Goal: Information Seeking & Learning: Learn about a topic

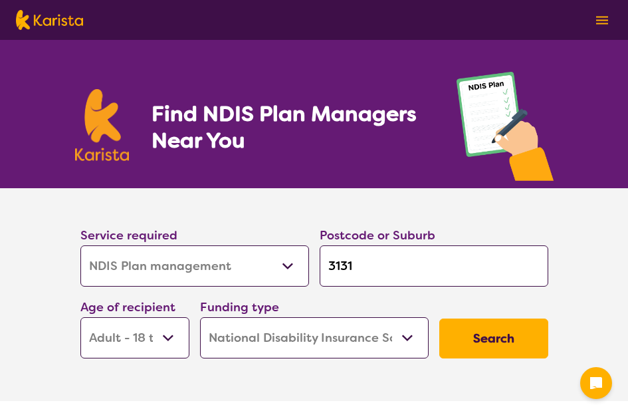
select select "NDIS Plan management"
select select "AD"
select select "NDIS"
select select "NDIS Plan management"
select select "AD"
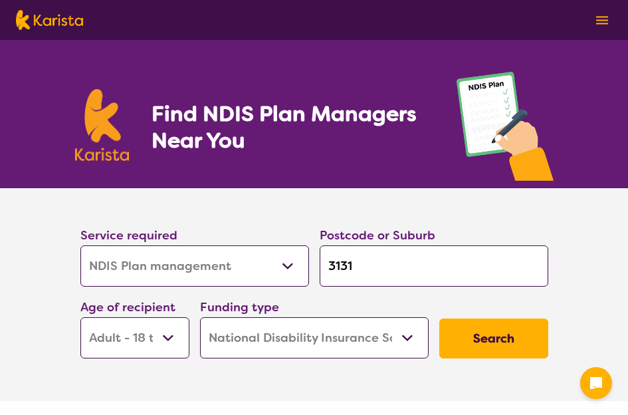
select select "NDIS"
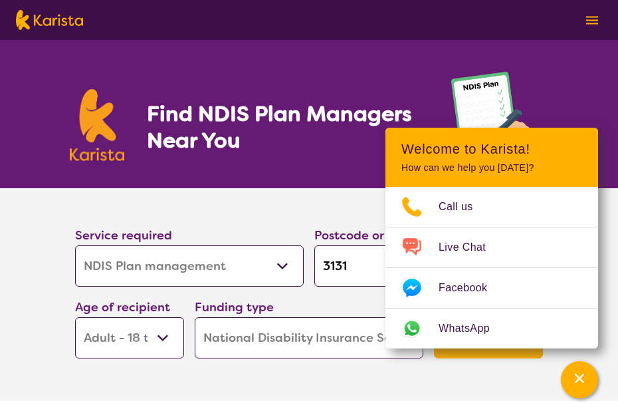
click at [281, 269] on select "Allied Health Assistant Assessment ([MEDICAL_DATA] or [MEDICAL_DATA]) Behaviour…" at bounding box center [189, 265] width 229 height 41
select select "NDIS Support Coordination"
click at [75, 245] on select "Allied Health Assistant Assessment ([MEDICAL_DATA] or [MEDICAL_DATA]) Behaviour…" at bounding box center [189, 265] width 229 height 41
select select "NDIS Support Coordination"
click at [358, 268] on input "3131" at bounding box center [428, 265] width 229 height 41
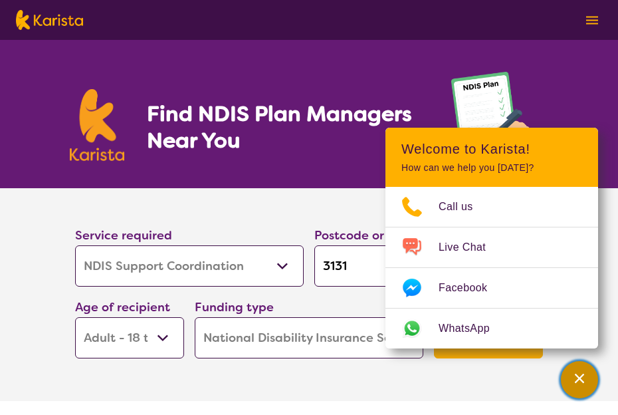
click at [575, 374] on icon "Channel Menu" at bounding box center [579, 378] width 13 height 13
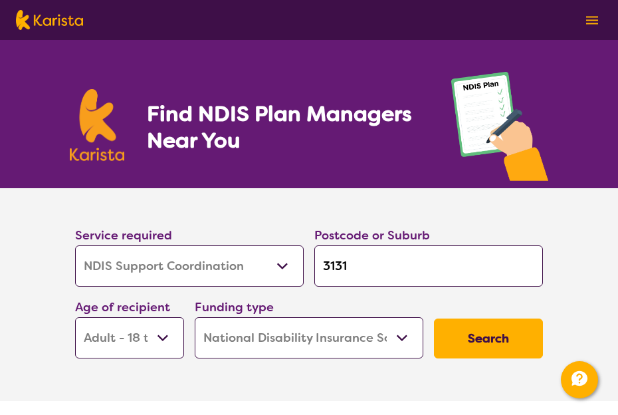
click at [366, 269] on input "3131" at bounding box center [428, 265] width 229 height 41
type input "313"
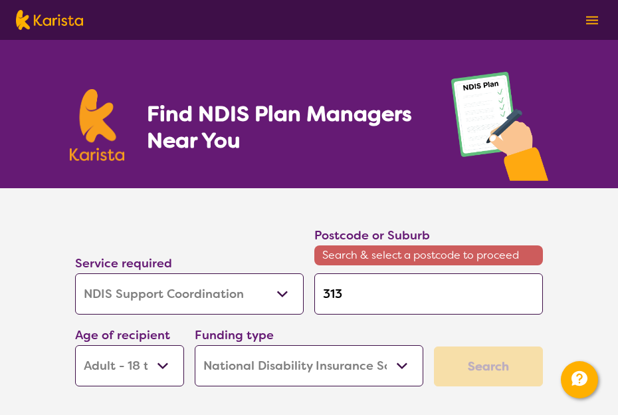
type input "31"
type input "3"
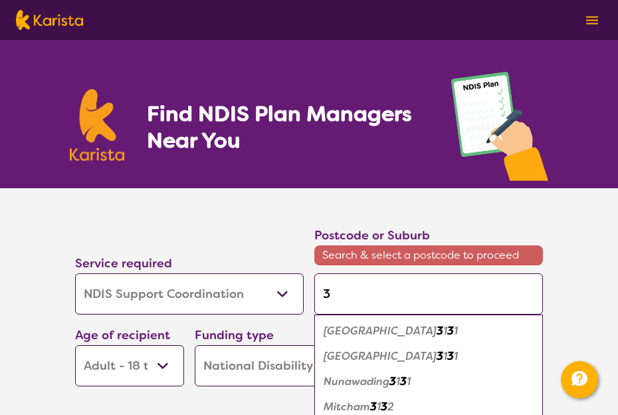
type input "30"
type input "302"
type input "3020"
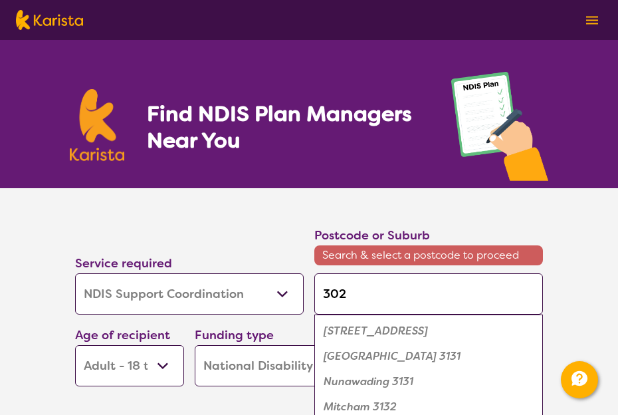
type input "3020"
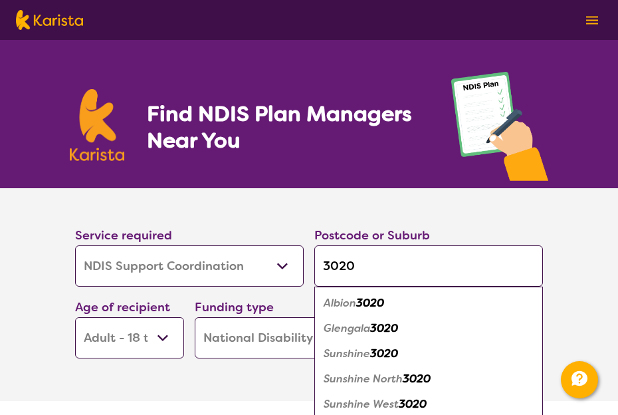
type input "3020"
click at [370, 357] on em "Sunshine" at bounding box center [347, 353] width 47 height 14
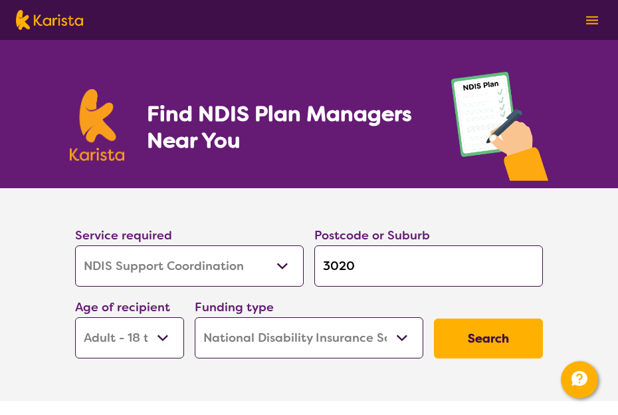
click at [473, 343] on button "Search" at bounding box center [488, 338] width 109 height 40
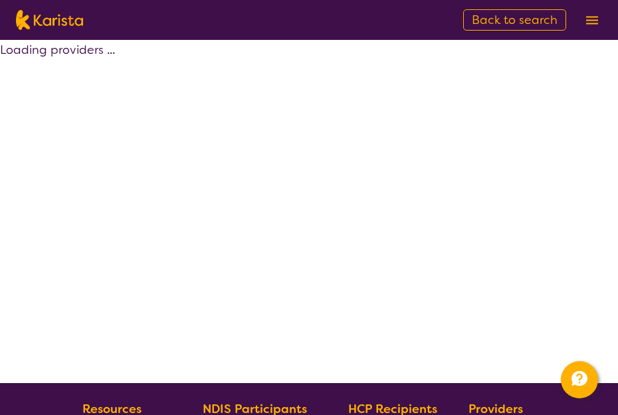
select select "by_score"
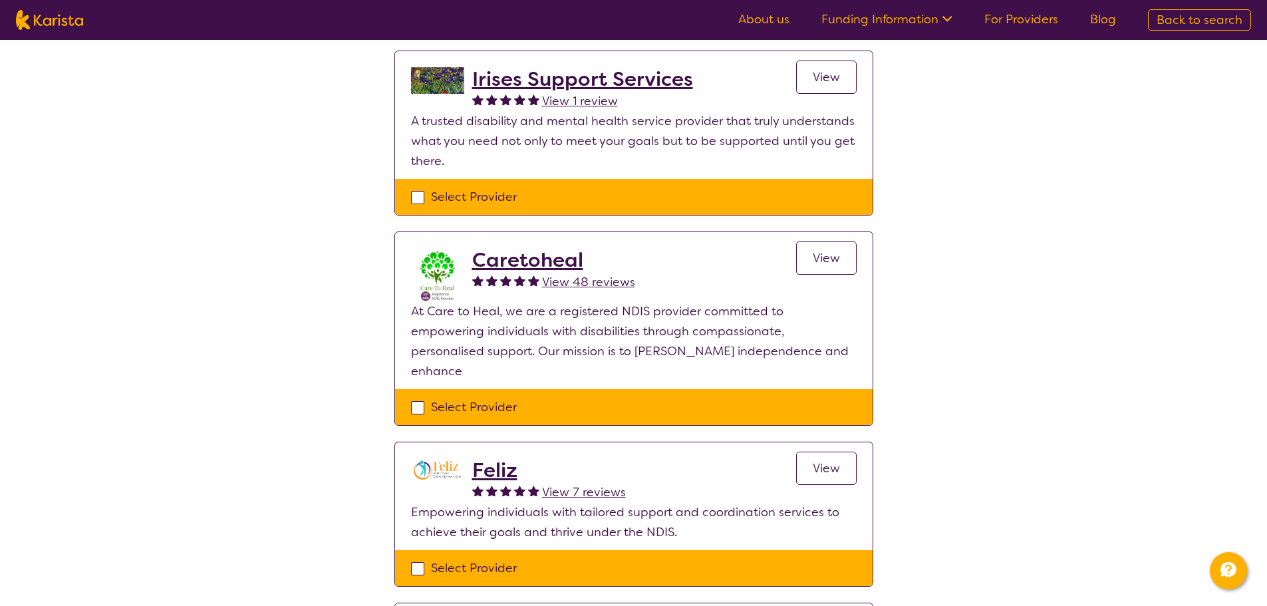
scroll to position [1504, 0]
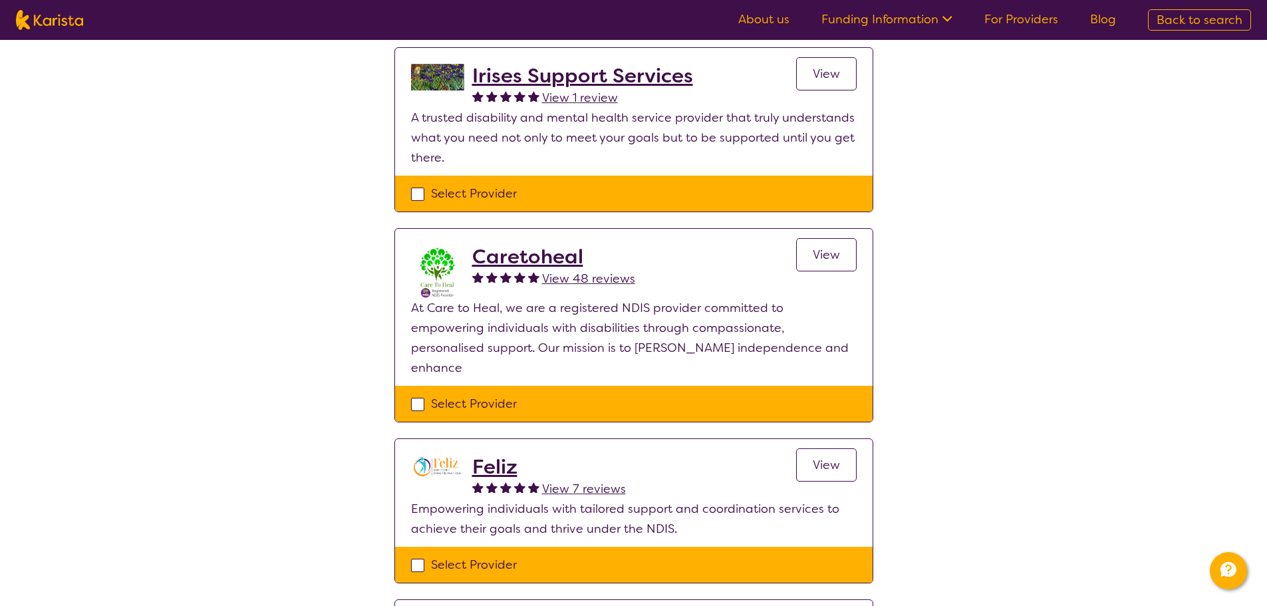
click at [628, 414] on span "View" at bounding box center [825, 465] width 27 height 16
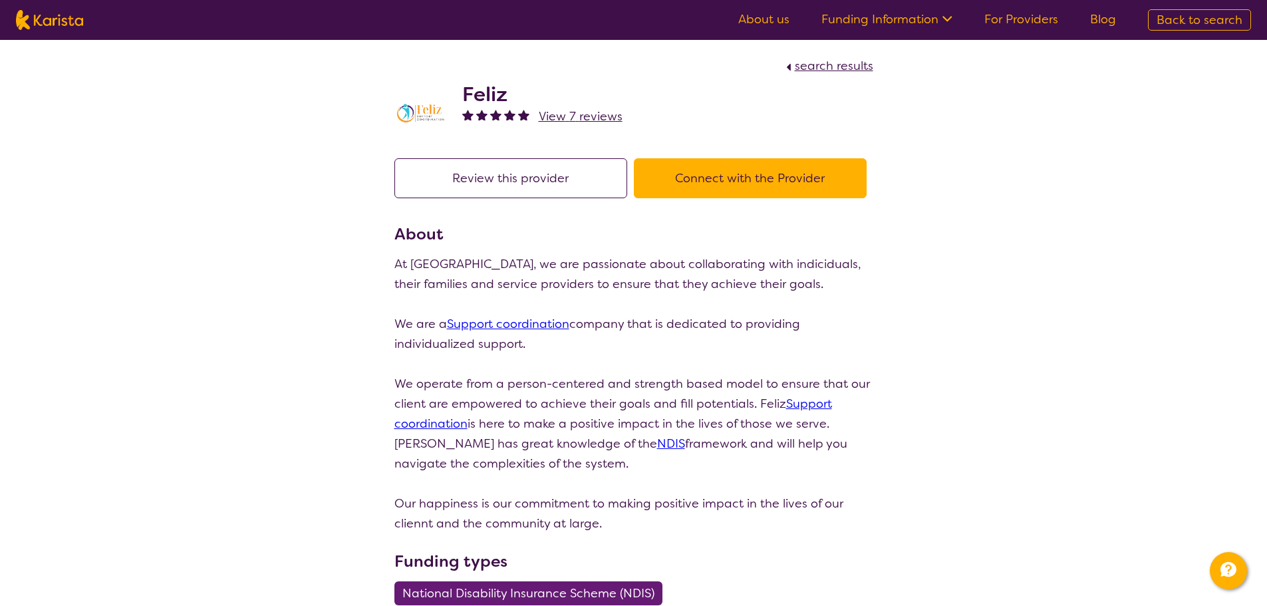
select select "by_score"
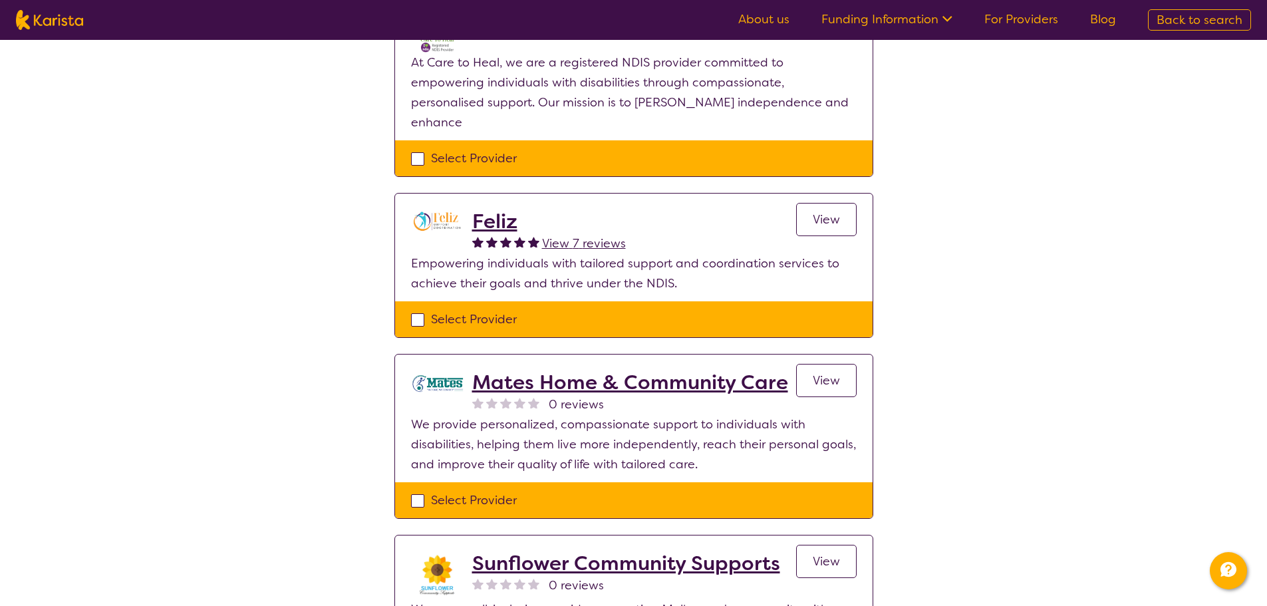
scroll to position [990, 0]
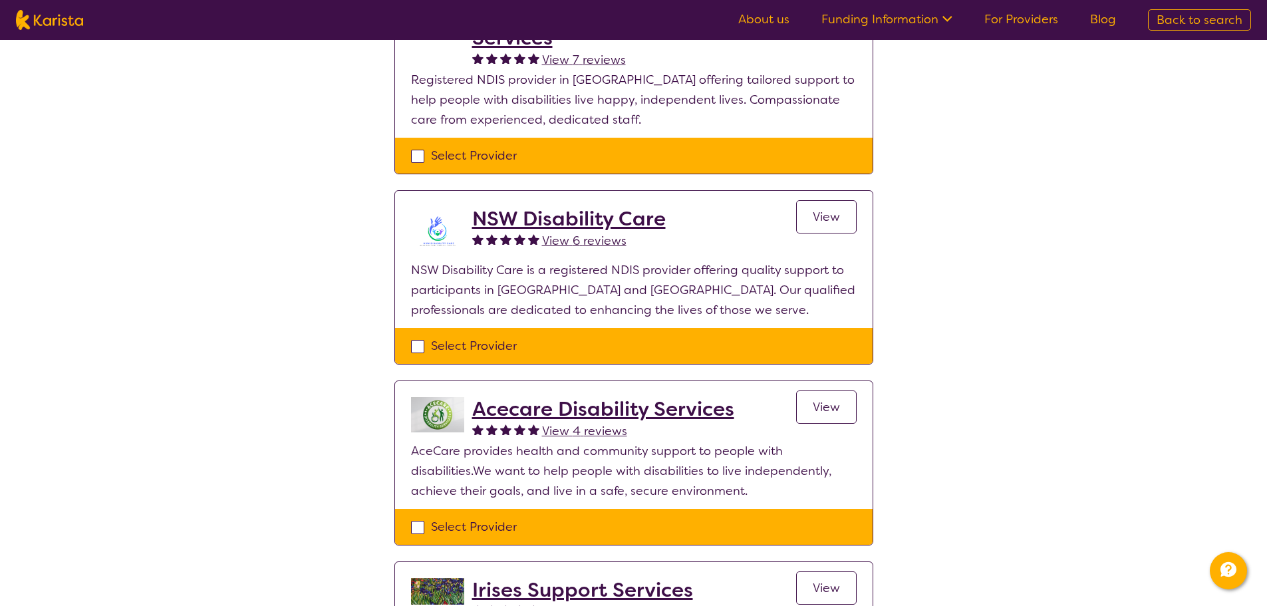
select select "NDIS Plan management"
select select "AD"
select select "NDIS"
select select "NDIS Plan management"
select select "AD"
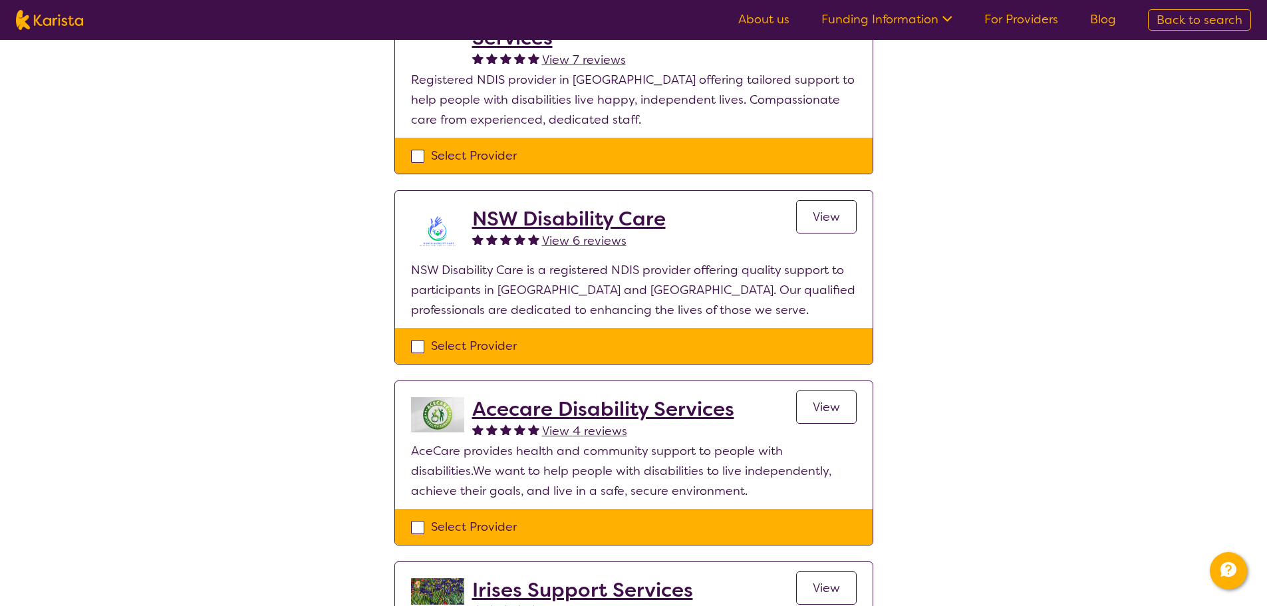
select select "NDIS"
